Goal: Transaction & Acquisition: Purchase product/service

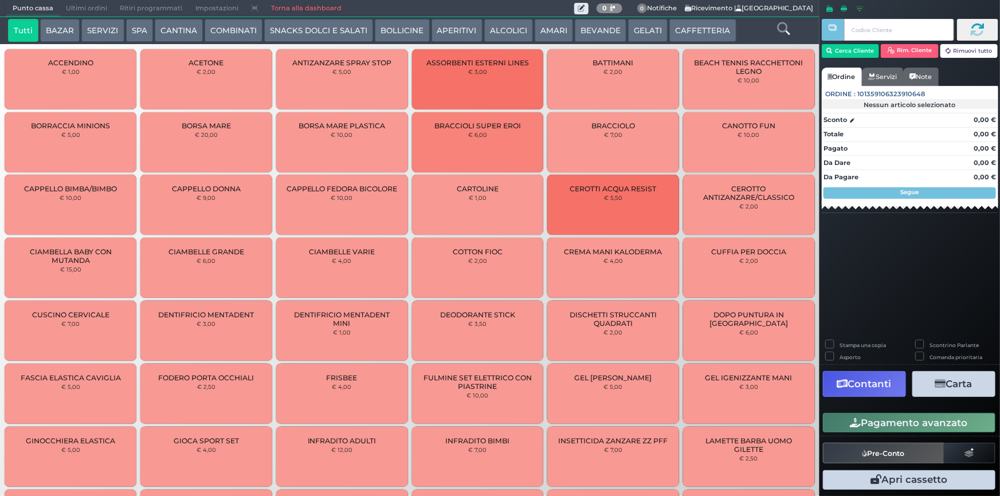
scroll to position [297, 0]
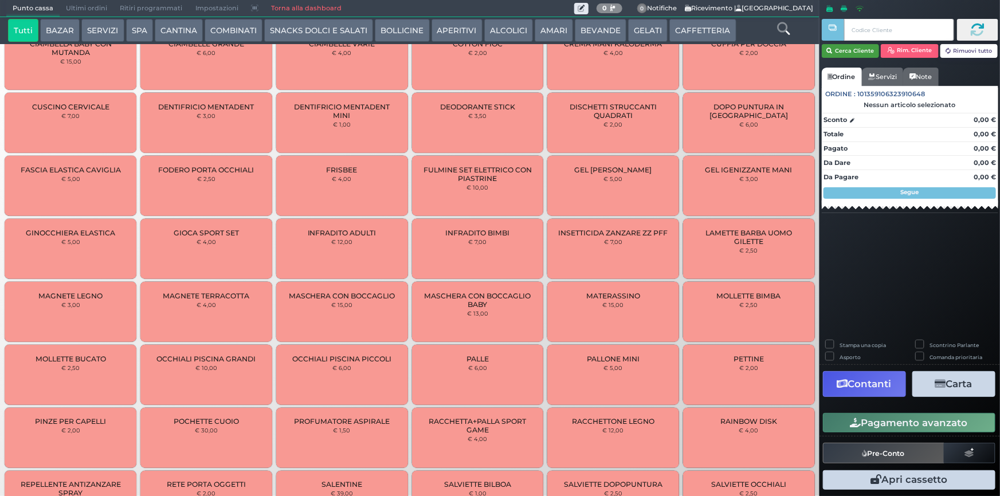
click at [859, 49] on button "Cerca Cliente" at bounding box center [850, 51] width 58 height 14
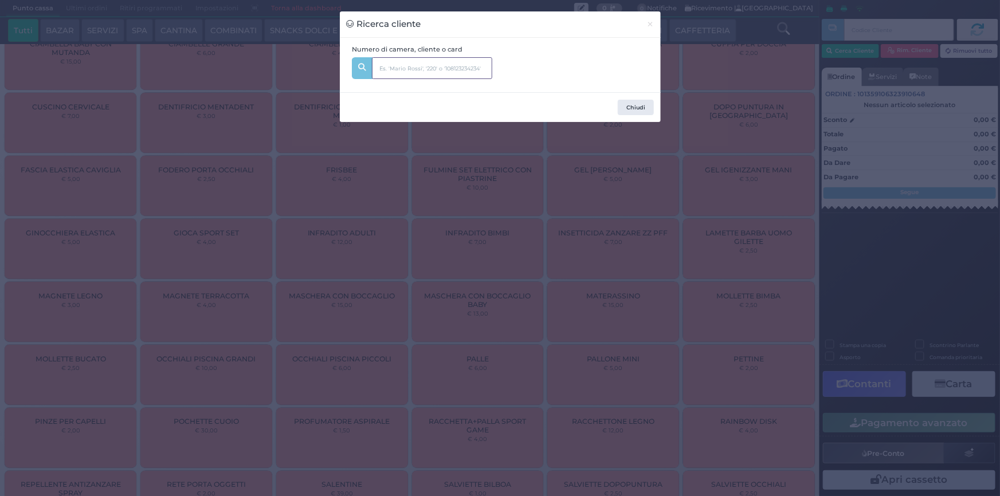
click at [445, 66] on input "text" at bounding box center [432, 68] width 120 height 22
type input "523"
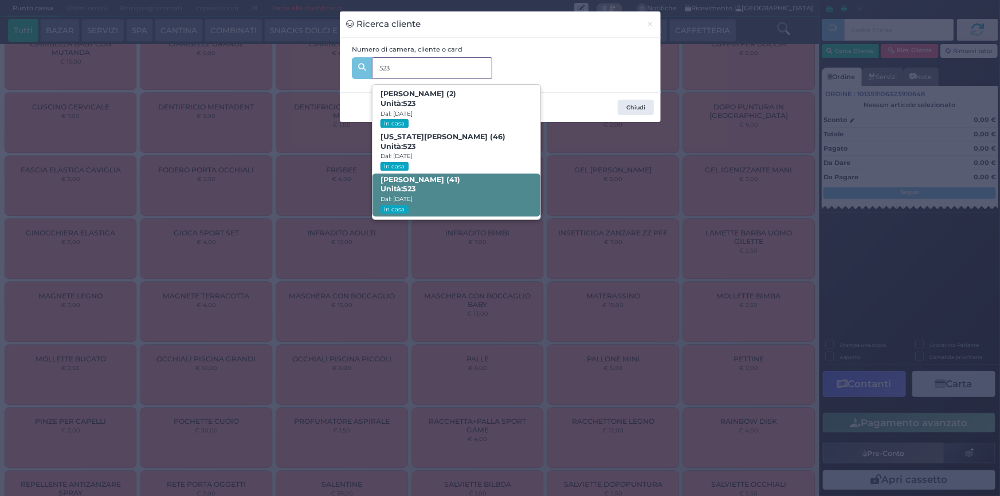
click at [436, 190] on span "[PERSON_NAME] (41) Unità: 523 Dal: [DATE] In casa" at bounding box center [456, 195] width 168 height 43
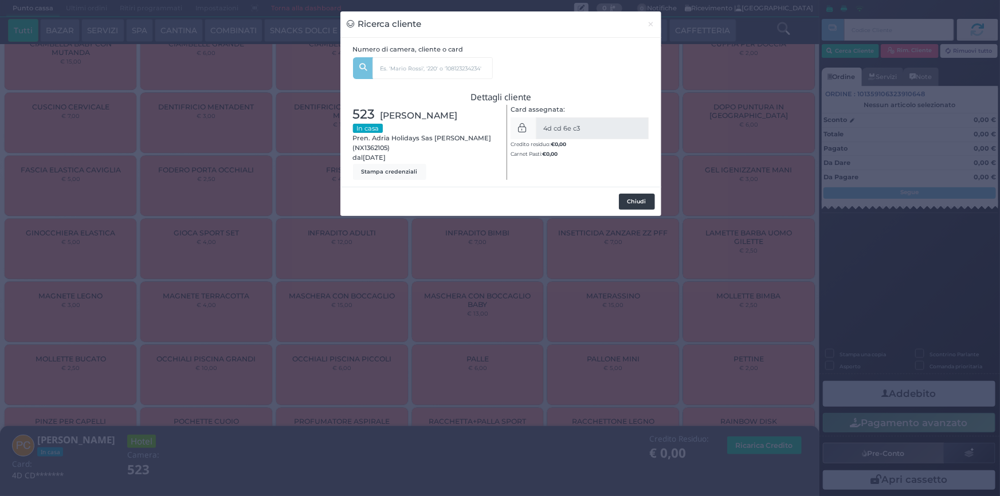
click at [635, 196] on button "Chiudi" at bounding box center [637, 202] width 36 height 16
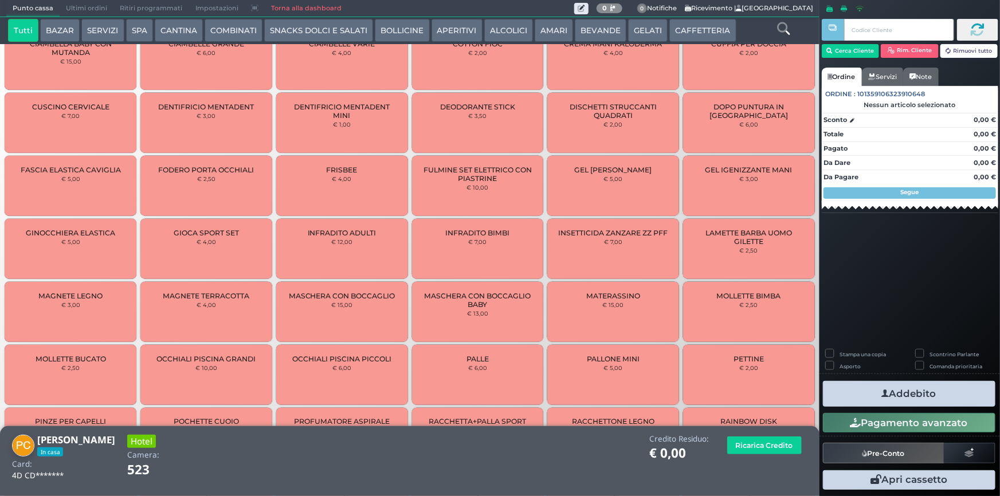
click at [99, 31] on button "SERVIZI" at bounding box center [102, 30] width 42 height 23
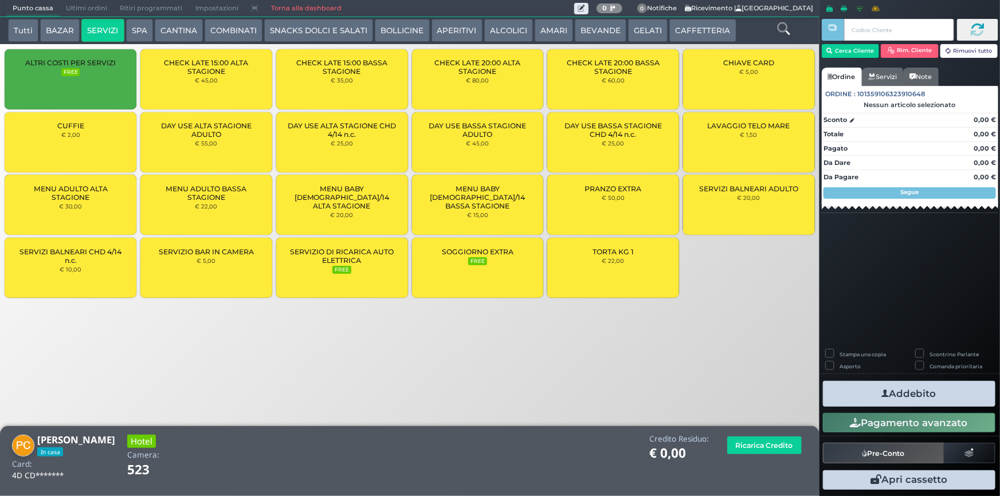
scroll to position [0, 0]
click at [740, 147] on div "LAVAGGIO TELO MARE € 1,50" at bounding box center [749, 142] width 132 height 60
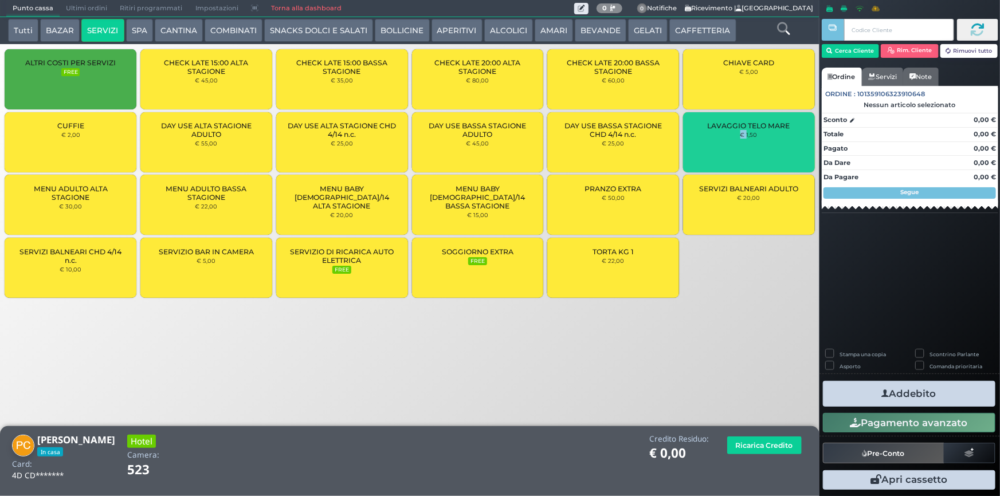
click at [740, 147] on div "LAVAGGIO TELO MARE € 1,50" at bounding box center [749, 142] width 132 height 60
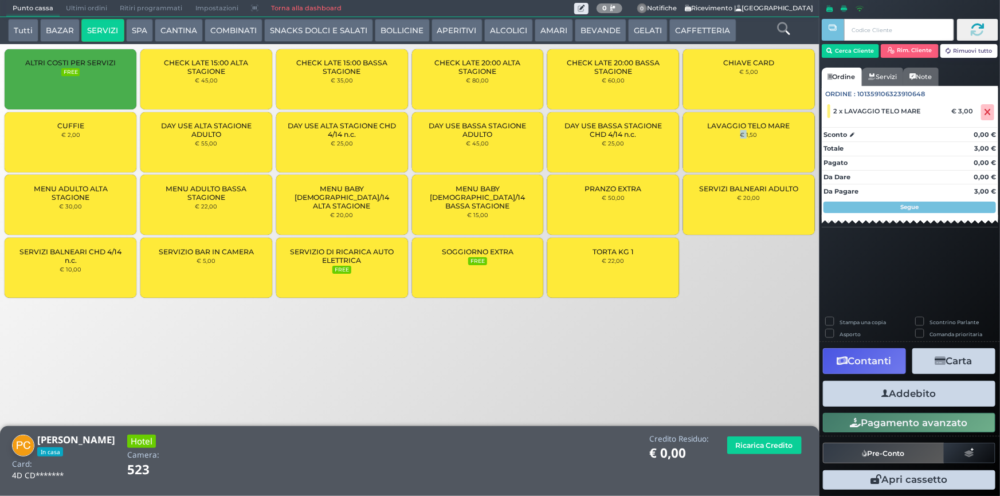
click at [943, 399] on button "Addebito" at bounding box center [909, 394] width 172 height 26
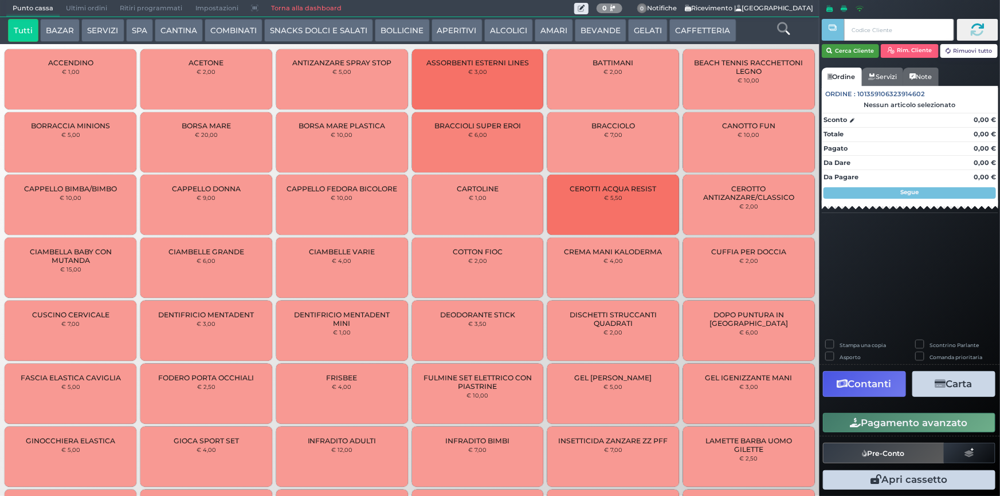
click at [833, 51] on button "Cerca Cliente" at bounding box center [850, 51] width 58 height 14
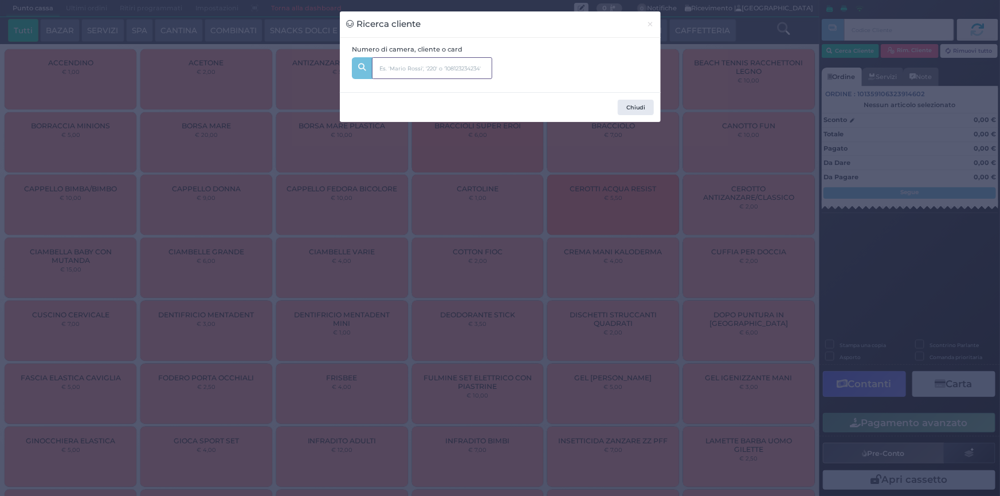
click at [391, 73] on input "text" at bounding box center [432, 68] width 120 height 22
type input "347"
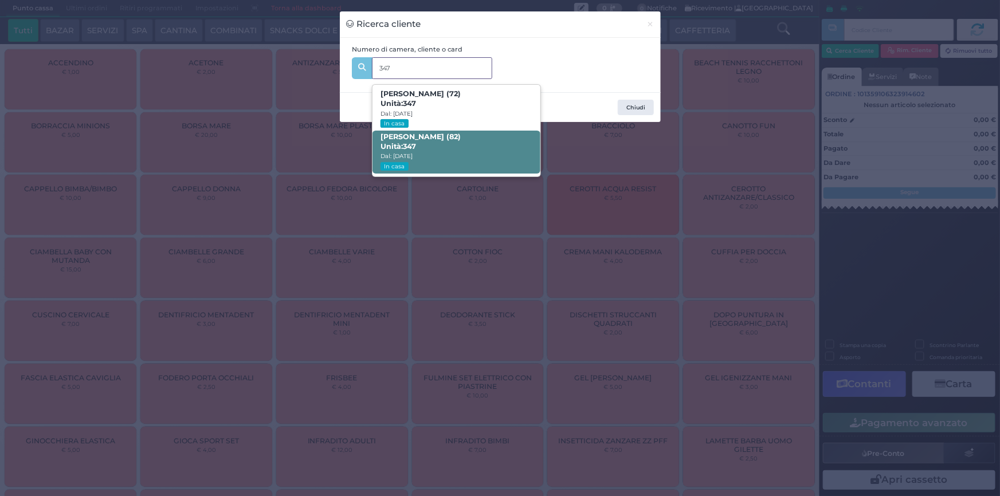
click at [440, 149] on span "Bruno Sciarra (82) Unità: 347 Dal: 29/08/2025 In casa" at bounding box center [456, 152] width 168 height 43
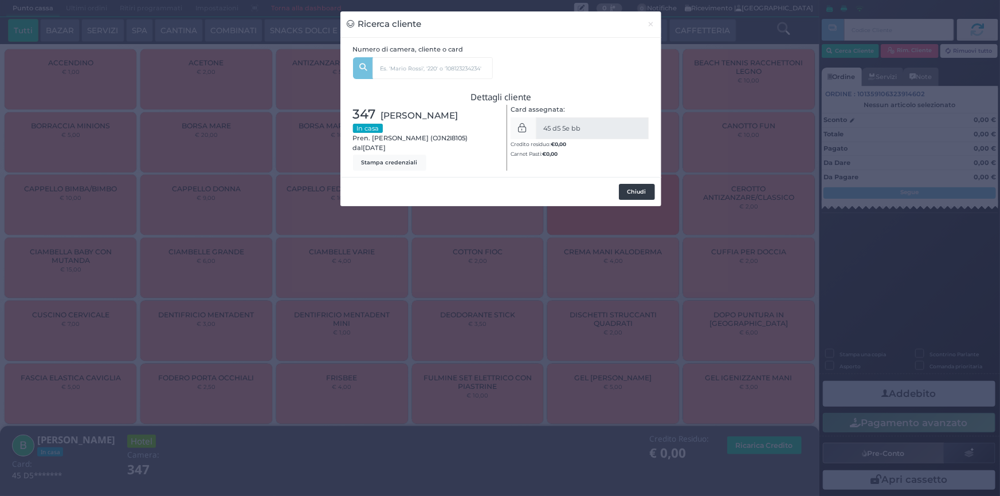
click at [631, 187] on button "Chiudi" at bounding box center [637, 192] width 36 height 16
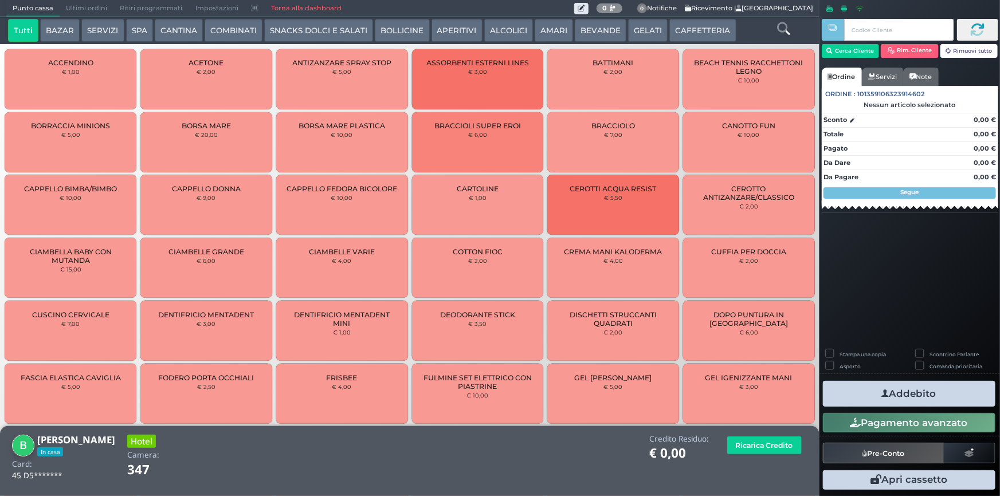
click at [94, 31] on button "SERVIZI" at bounding box center [102, 30] width 42 height 23
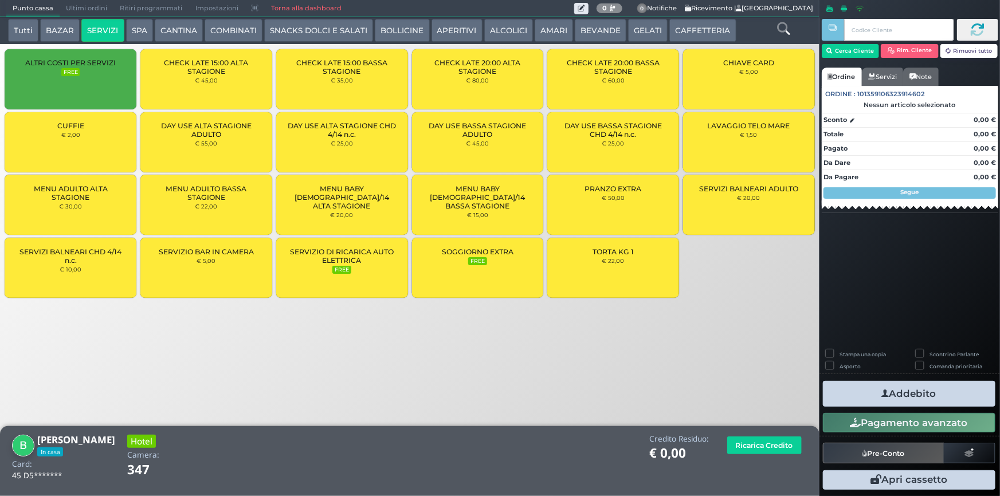
click at [713, 133] on div "LAVAGGIO TELO MARE € 1,50" at bounding box center [749, 142] width 132 height 60
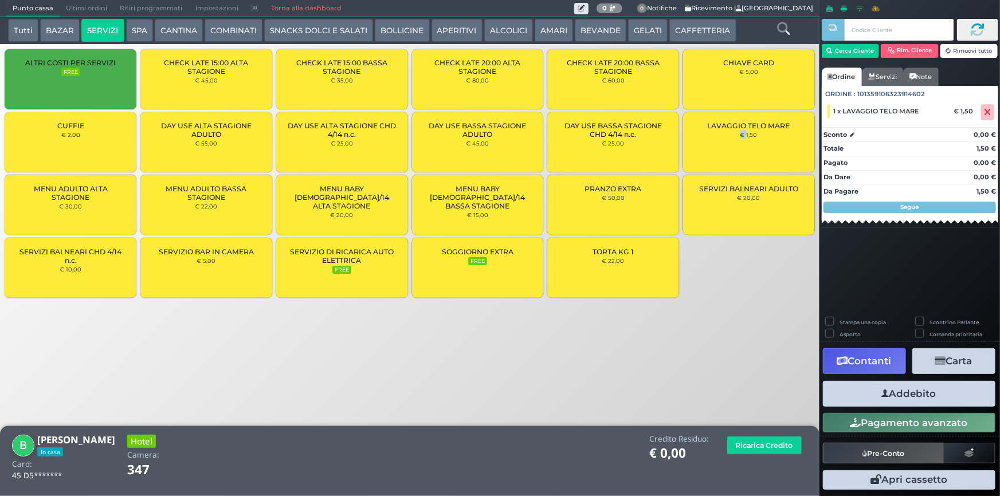
click at [713, 133] on div "LAVAGGIO TELO MARE € 1,50" at bounding box center [749, 142] width 132 height 60
click at [919, 395] on button "Addebito" at bounding box center [909, 394] width 172 height 26
